Goal: Find specific page/section: Find specific page/section

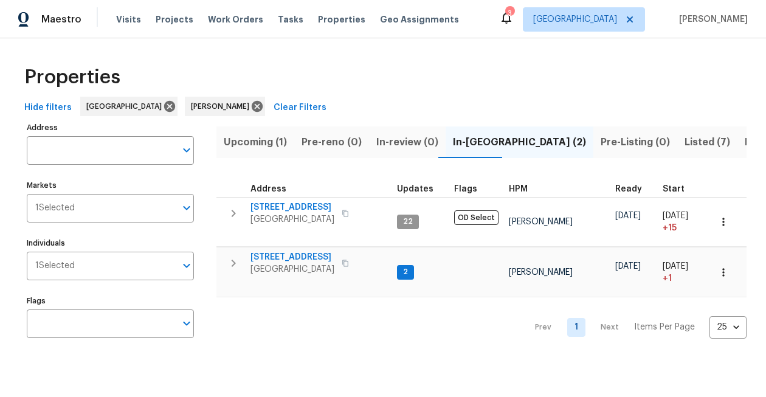
click at [514, 19] on icon at bounding box center [506, 17] width 15 height 15
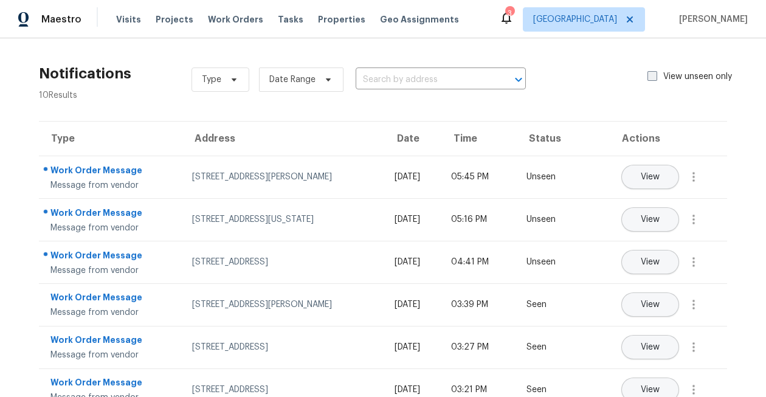
click at [652, 74] on span at bounding box center [652, 76] width 10 height 10
click at [652, 74] on input "View unseen only" at bounding box center [651, 75] width 8 height 8
checkbox input "true"
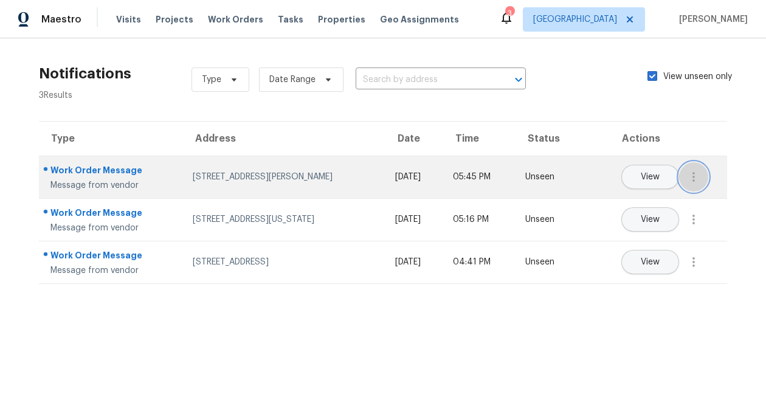
click at [694, 180] on icon "button" at bounding box center [693, 177] width 2 height 10
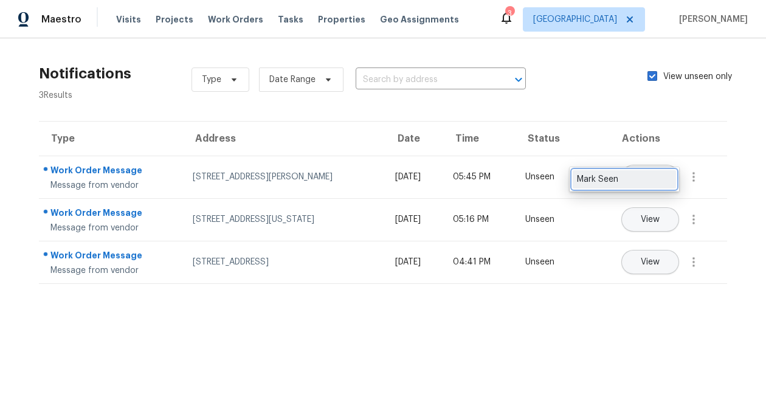
click at [652, 179] on div "Mark Seen" at bounding box center [624, 179] width 95 height 12
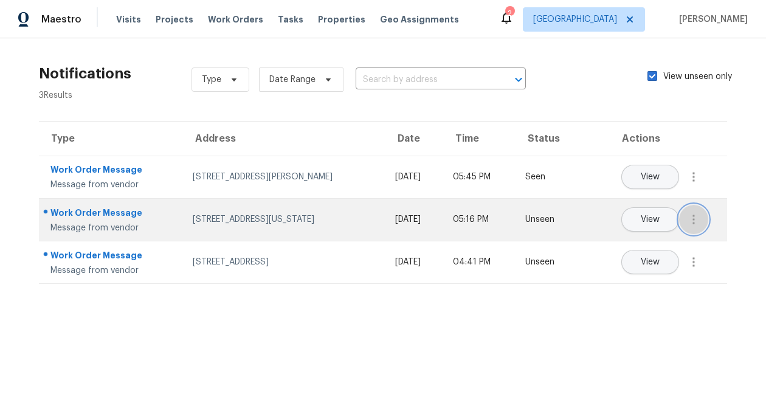
click at [689, 213] on icon "button" at bounding box center [693, 219] width 15 height 15
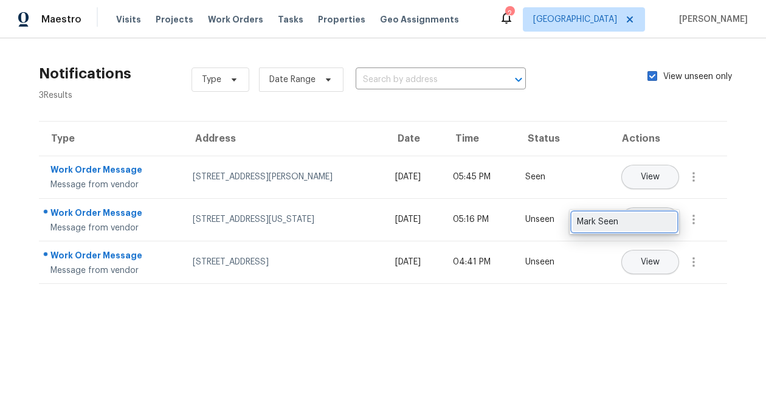
click at [665, 221] on div "Mark Seen" at bounding box center [624, 222] width 95 height 12
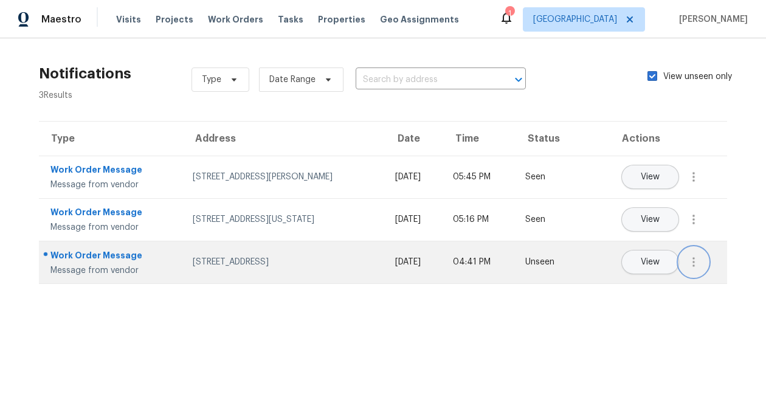
click at [697, 265] on icon "button" at bounding box center [693, 262] width 15 height 15
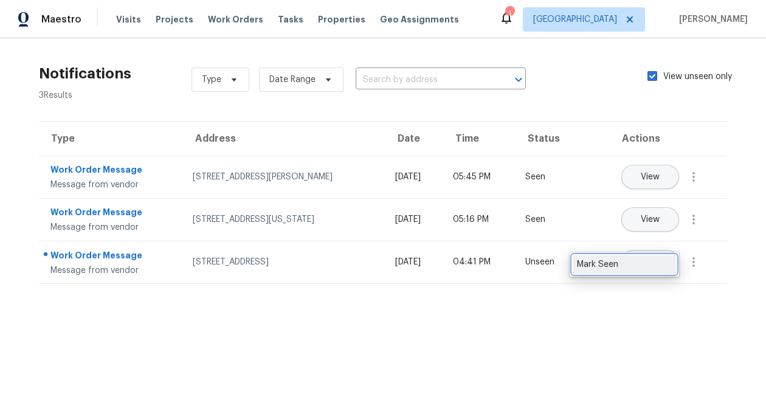
click at [659, 265] on div "Mark Seen" at bounding box center [624, 264] width 95 height 12
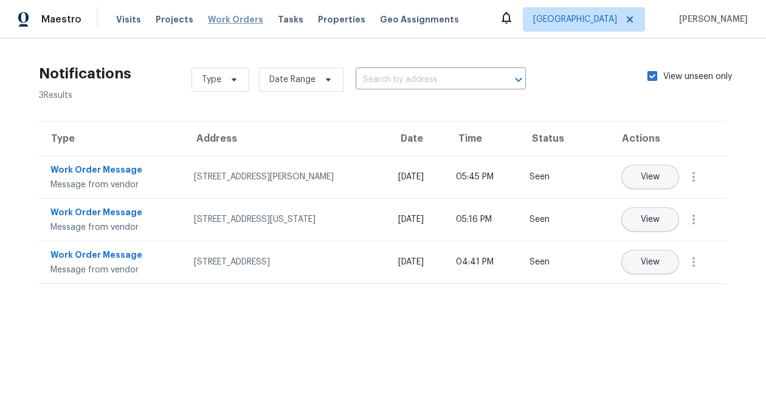
click at [220, 24] on span "Work Orders" at bounding box center [235, 19] width 55 height 12
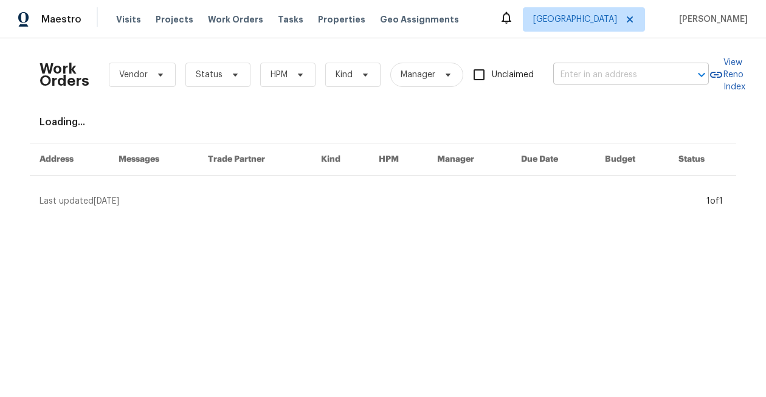
click at [559, 77] on input "text" at bounding box center [614, 75] width 122 height 19
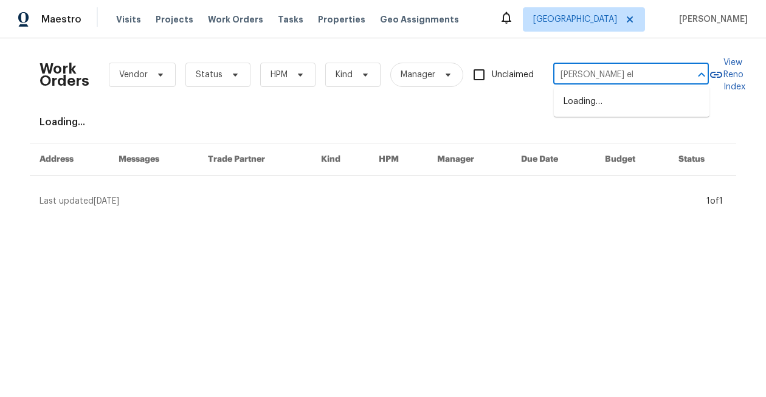
type input "[PERSON_NAME] elm"
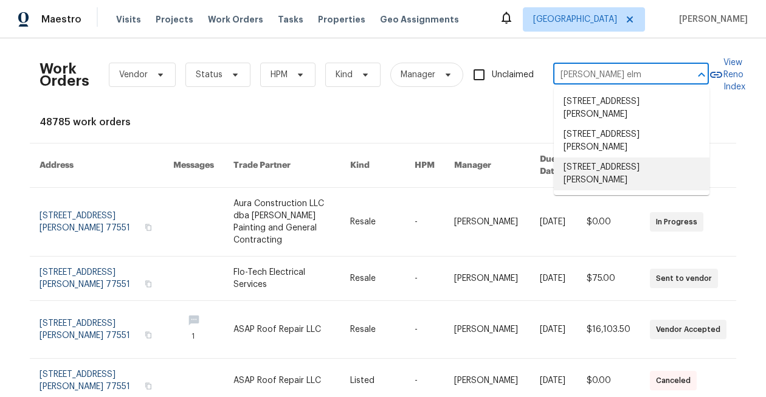
click at [619, 167] on li "[STREET_ADDRESS][PERSON_NAME]" at bounding box center [632, 173] width 156 height 33
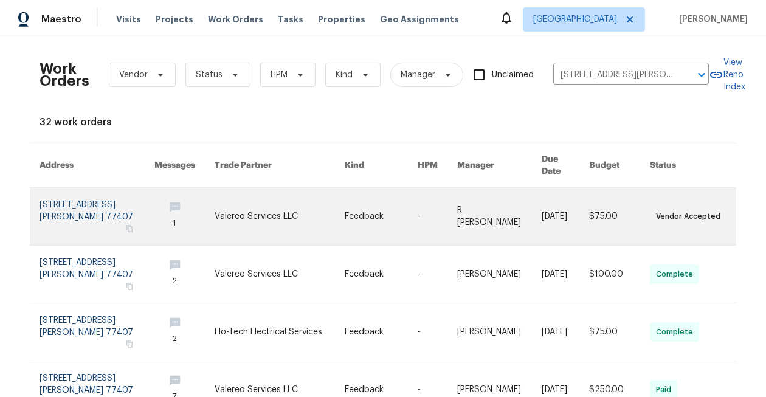
click at [250, 209] on link at bounding box center [280, 216] width 130 height 57
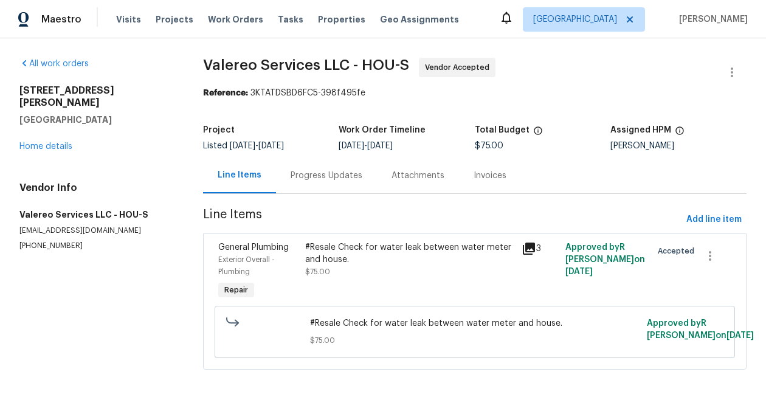
click at [326, 174] on div "Progress Updates" at bounding box center [327, 176] width 72 height 12
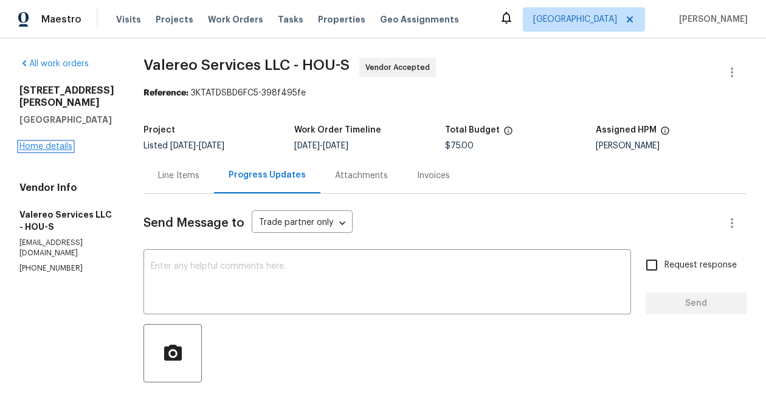
click at [49, 151] on link "Home details" at bounding box center [45, 146] width 53 height 9
